Goal: Transaction & Acquisition: Purchase product/service

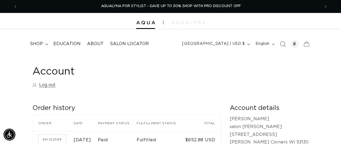
click at [281, 43] on icon "Search" at bounding box center [283, 44] width 6 height 6
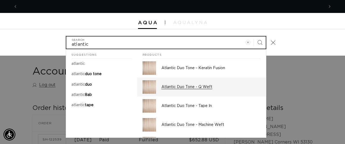
type input "atlantic"
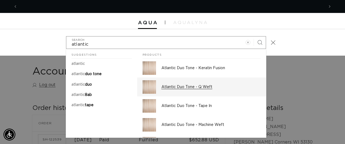
click at [175, 87] on p "Atlantic Duo Tone - Q Weft" at bounding box center [211, 86] width 99 height 5
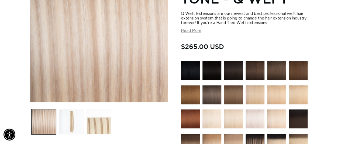
scroll to position [0, 605]
